Goal: Find specific page/section: Find specific page/section

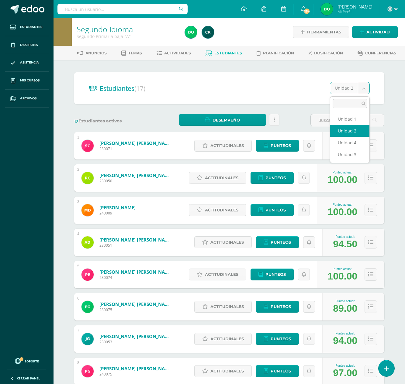
click at [365, 85] on body "Estudiantes Disciplina Asistencia Mis cursos Archivos Soporte Ayuda Reportar un…" at bounding box center [202, 358] width 405 height 716
select select "/dashboard/teacher/section/2075/students/?unit=91965"
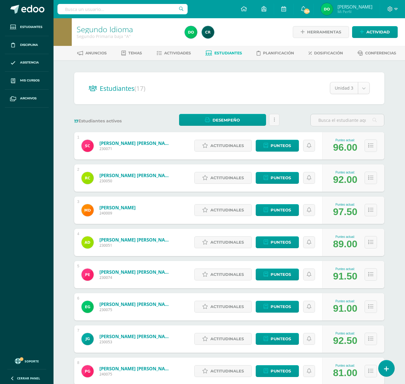
click at [364, 85] on body "Estudiantes Disciplina Asistencia Mis cursos Archivos Soporte Ayuda Reportar un…" at bounding box center [202, 358] width 405 height 716
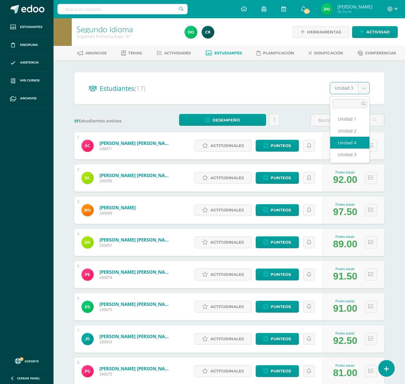
select select "/dashboard/teacher/section/2075/students/?unit=91966"
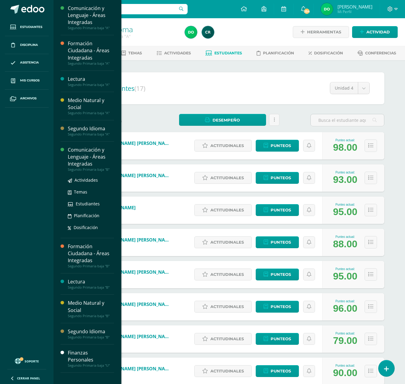
click at [89, 161] on div "Comunicación y Lenguaje - Áreas Integradas" at bounding box center [91, 157] width 46 height 21
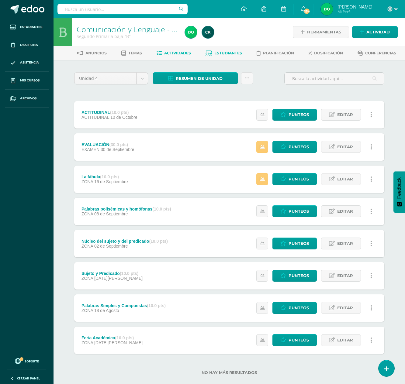
click at [235, 49] on link "Estudiantes" at bounding box center [224, 53] width 36 height 10
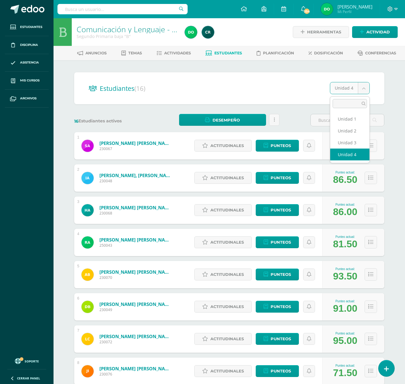
click at [363, 87] on body "Estudiantes Disciplina Asistencia Mis cursos Archivos Soporte Ayuda Reportar un…" at bounding box center [202, 244] width 405 height 488
select select "/dashboard/teacher/section/2095/students/?unit=92101"
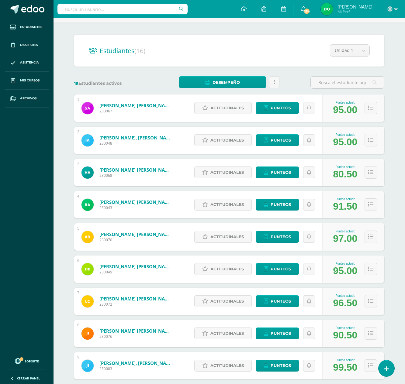
scroll to position [37, 0]
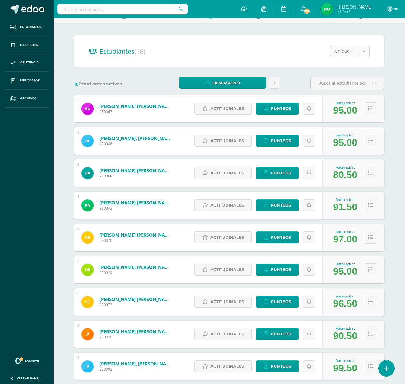
click at [365, 49] on body "Estudiantes Disciplina Asistencia Mis cursos Archivos Soporte Ayuda Reportar un…" at bounding box center [202, 305] width 405 height 684
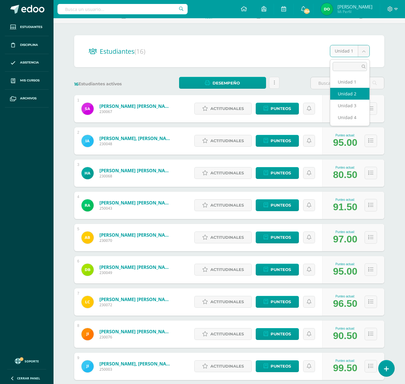
select select "/dashboard/teacher/section/2095/students/?unit=92104"
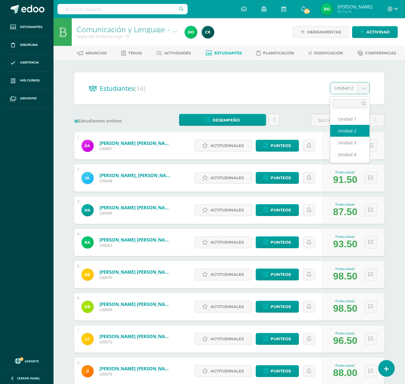
click at [363, 89] on body "Estudiantes Disciplina Asistencia Mis cursos Archivos Soporte Ayuda Reportar un…" at bounding box center [202, 342] width 405 height 684
select select "/dashboard/teacher/section/2095/students/?unit=92105"
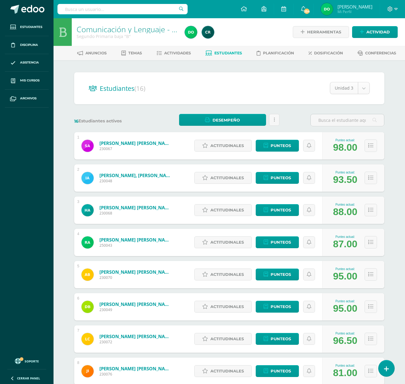
click at [368, 85] on body "Estudiantes Disciplina Asistencia Mis cursos Archivos Soporte Ayuda Reportar un…" at bounding box center [202, 342] width 405 height 684
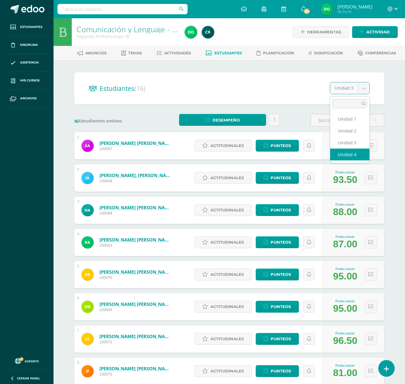
select select "/dashboard/teacher/section/2095/students/?unit=92106"
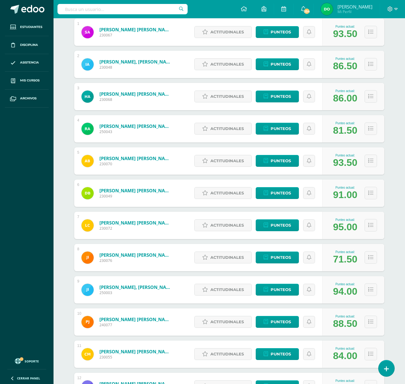
scroll to position [114, 0]
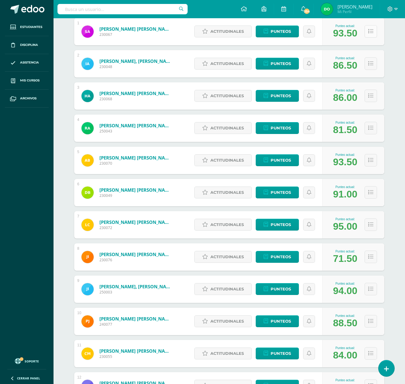
click at [369, 31] on icon at bounding box center [370, 31] width 5 height 5
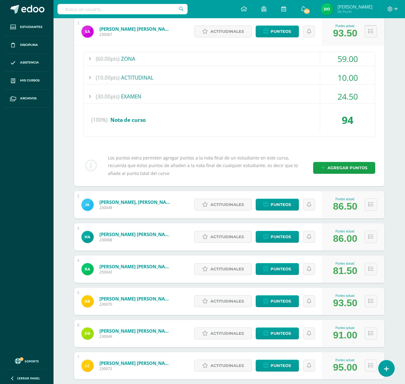
click at [370, 35] on button at bounding box center [371, 31] width 12 height 12
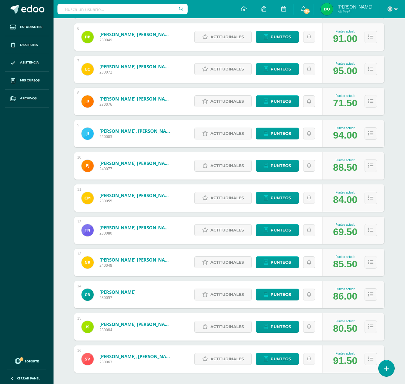
scroll to position [299, 0]
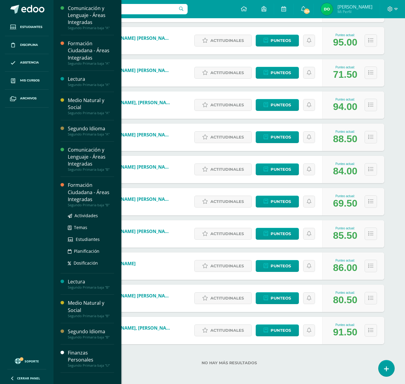
click at [99, 196] on div "Formación Ciudadana - Áreas Integradas" at bounding box center [91, 192] width 46 height 21
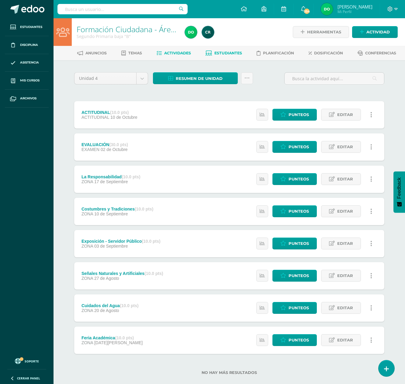
click at [235, 55] on span "Estudiantes" at bounding box center [228, 53] width 28 height 5
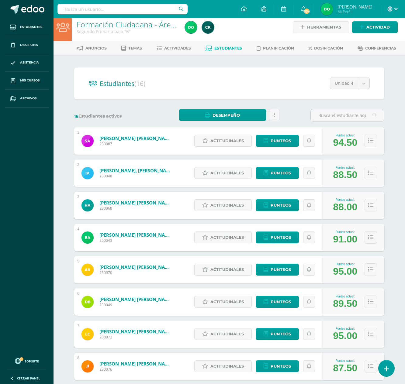
scroll to position [4, 0]
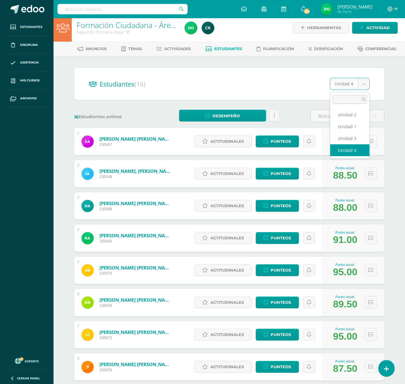
click at [361, 86] on body "Estudiantes Disciplina Asistencia Mis cursos Archivos Soporte Ayuda Reportar un…" at bounding box center [202, 338] width 405 height 684
select select "/dashboard/teacher/section/2091/students/?unit=92073"
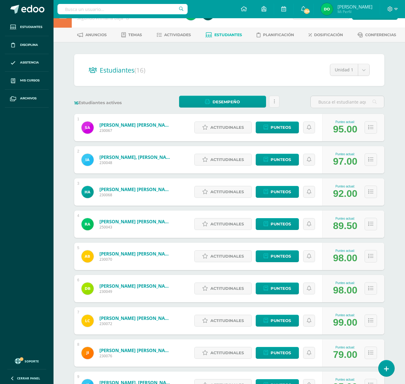
scroll to position [18, 0]
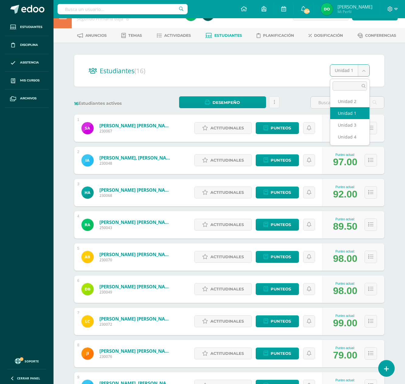
click at [364, 71] on body "Estudiantes Disciplina Asistencia Mis cursos Archivos Soporte Ayuda Reportar un…" at bounding box center [202, 324] width 405 height 684
select select "/dashboard/teacher/section/2091/students/?unit=92076"
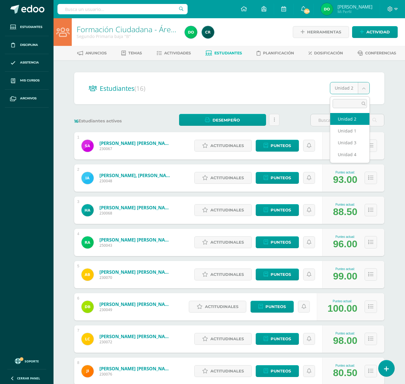
click at [363, 88] on body "Estudiantes Disciplina Asistencia Mis cursos Archivos Soporte Ayuda Reportar un…" at bounding box center [202, 342] width 405 height 684
select select "/dashboard/teacher/section/2091/students/?unit=92077"
click at [365, 86] on body "Estudiantes Disciplina Asistencia Mis cursos Archivos Soporte Ayuda Reportar un…" at bounding box center [202, 342] width 405 height 684
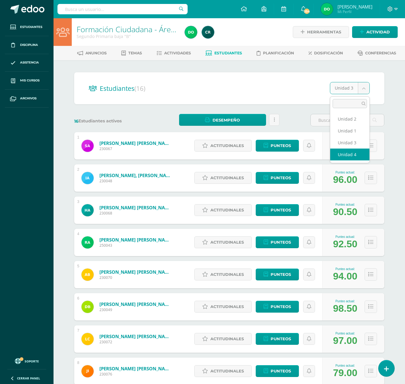
select select "/dashboard/teacher/section/2091/students/?unit=92078"
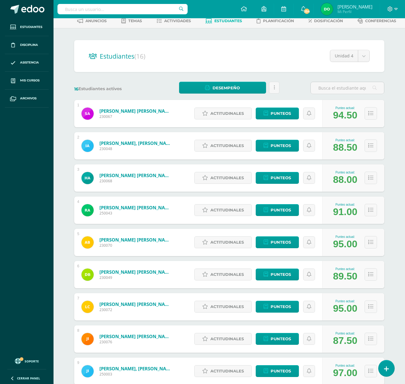
scroll to position [16, 0]
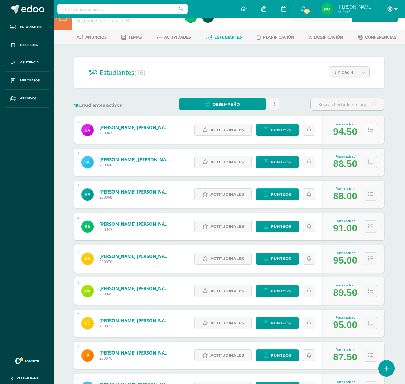
click at [373, 130] on button at bounding box center [371, 130] width 12 height 12
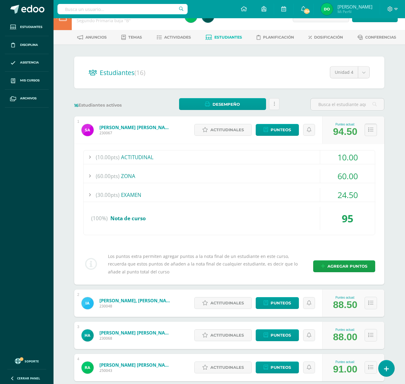
click at [368, 130] on icon at bounding box center [370, 129] width 5 height 5
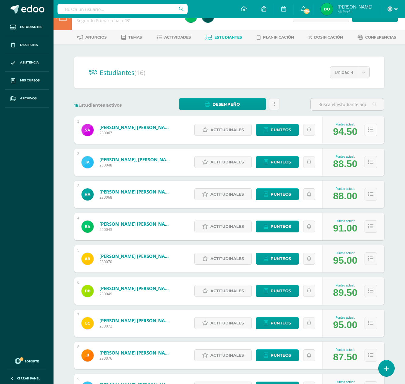
click at [368, 130] on icon at bounding box center [370, 129] width 5 height 5
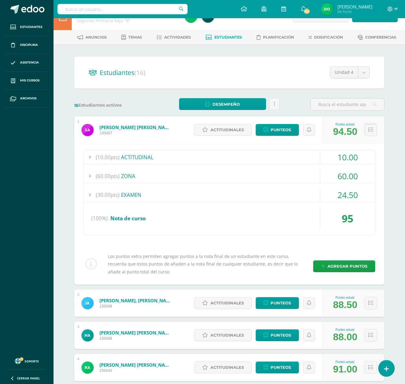
click at [368, 130] on icon at bounding box center [370, 129] width 5 height 5
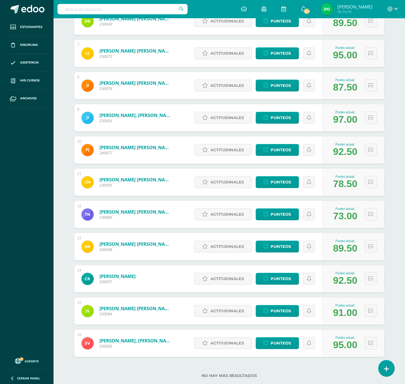
scroll to position [299, 0]
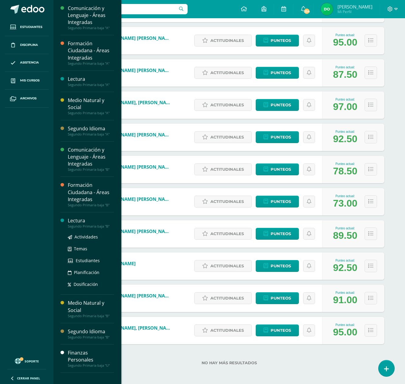
click at [104, 224] on div "Lectura" at bounding box center [91, 220] width 46 height 7
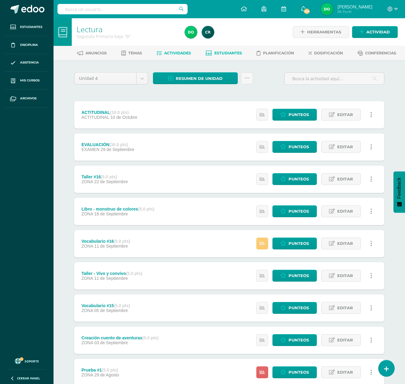
click at [223, 52] on span "Estudiantes" at bounding box center [228, 53] width 28 height 5
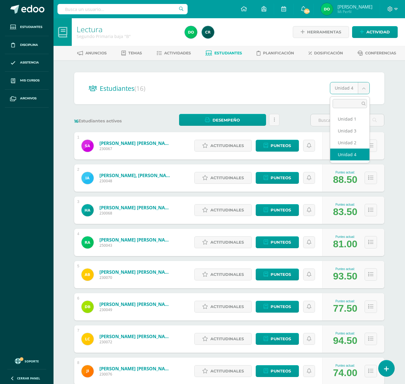
click at [365, 88] on body "Estudiantes Disciplina Asistencia Mis cursos Archivos Soporte Ayuda Reportar un…" at bounding box center [202, 244] width 405 height 488
select select "/dashboard/teacher/section/2094/students/?unit=92094"
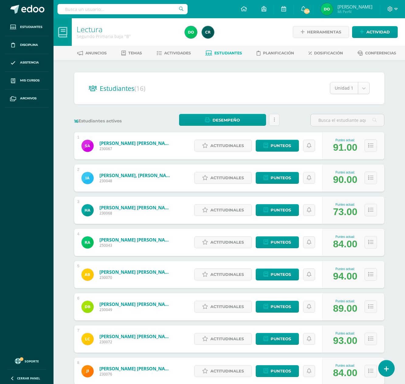
click at [366, 87] on body "Estudiantes Disciplina Asistencia Mis cursos Archivos Soporte Ayuda Reportar un…" at bounding box center [202, 342] width 405 height 684
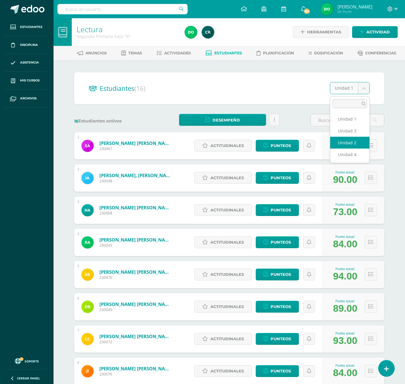
select select "/dashboard/teacher/section/2094/students/?unit=92097"
click at [367, 88] on body "Estudiantes Disciplina Asistencia Mis cursos Archivos Soporte Ayuda Reportar un…" at bounding box center [202, 342] width 405 height 684
select select "/dashboard/teacher/section/2094/students/?unit=92098"
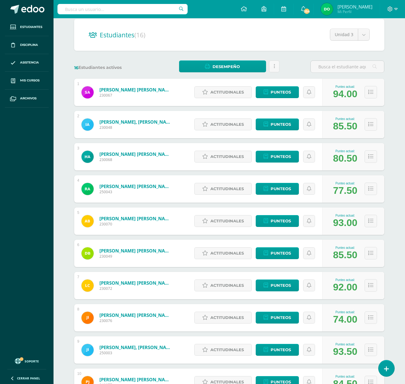
scroll to position [53, 0]
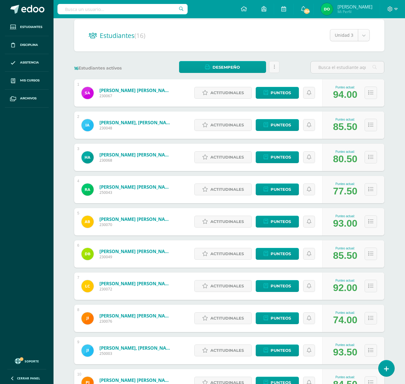
click at [366, 36] on body "Estudiantes Disciplina Asistencia Mis cursos Archivos Soporte Ayuda Reportar un…" at bounding box center [202, 289] width 405 height 684
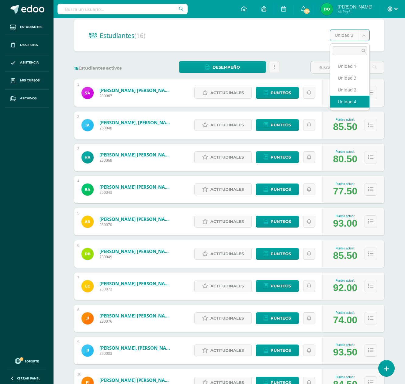
select select "/dashboard/teacher/section/2094/students/?unit=92099"
